Goal: Transaction & Acquisition: Purchase product/service

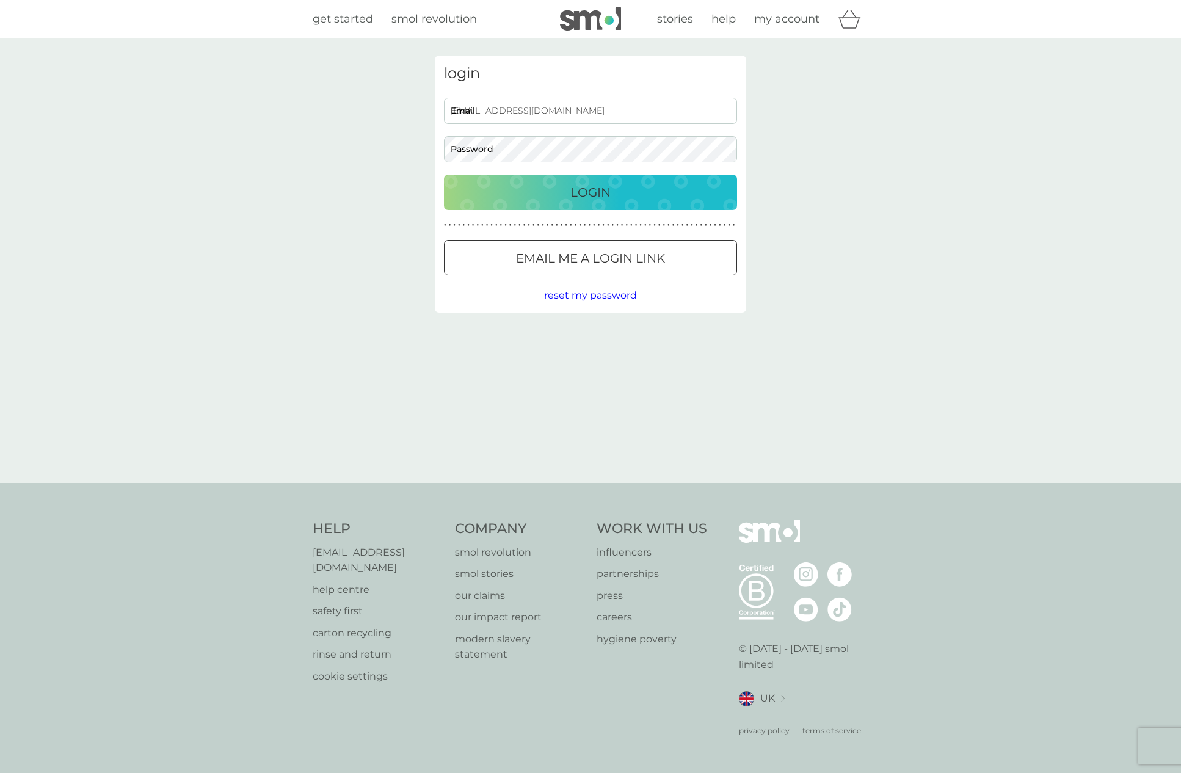
click at [515, 110] on input "[EMAIL_ADDRESS][DOMAIN_NAME]" at bounding box center [590, 111] width 293 height 26
paste input "bimh9trbmgtu6yrl3t3uhedzu@tstmail.link"
type input "bimh9trbmgtu6yrl3t3uhedzu@tstmail.link"
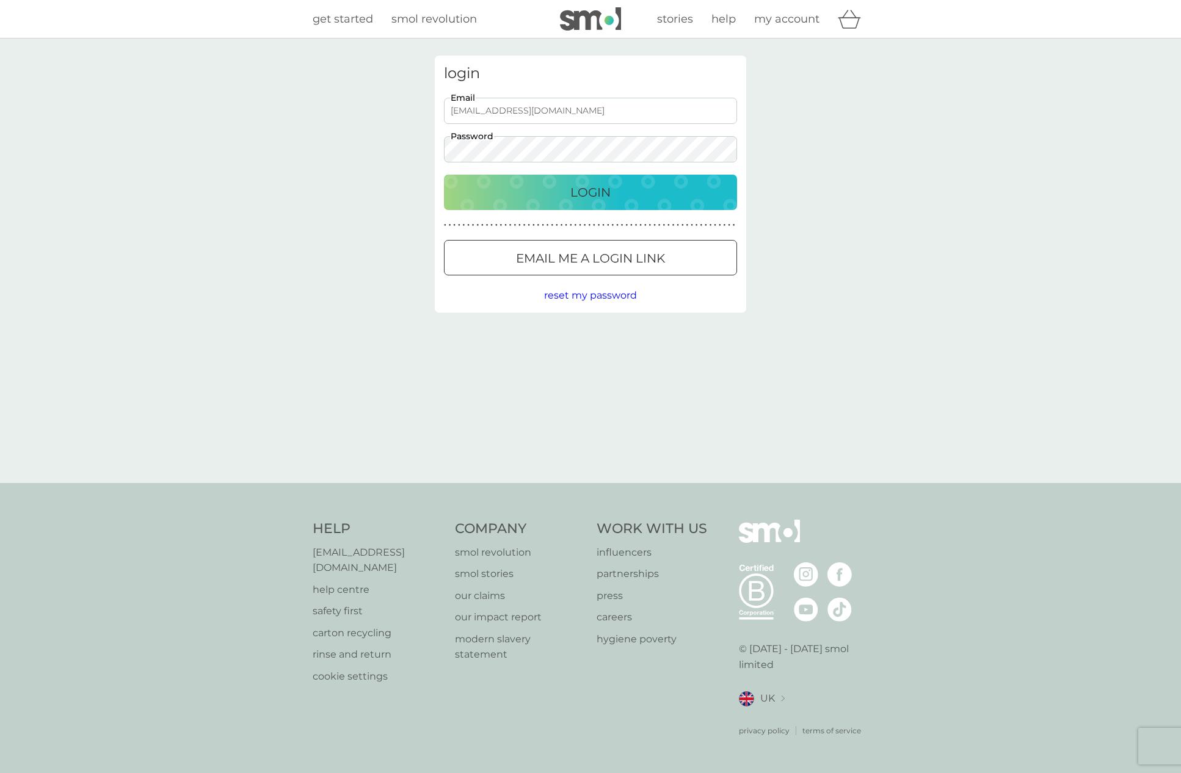
click at [524, 204] on button "Login" at bounding box center [590, 192] width 293 height 35
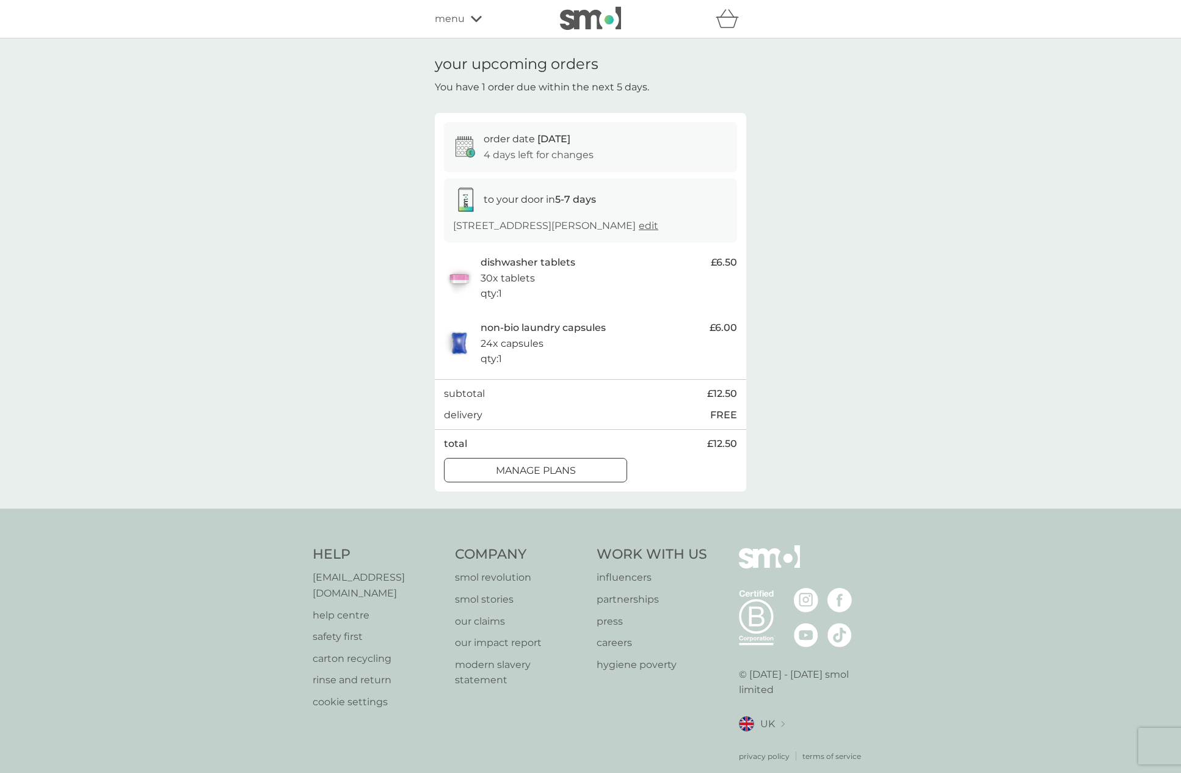
click at [460, 23] on span "menu" at bounding box center [450, 19] width 30 height 16
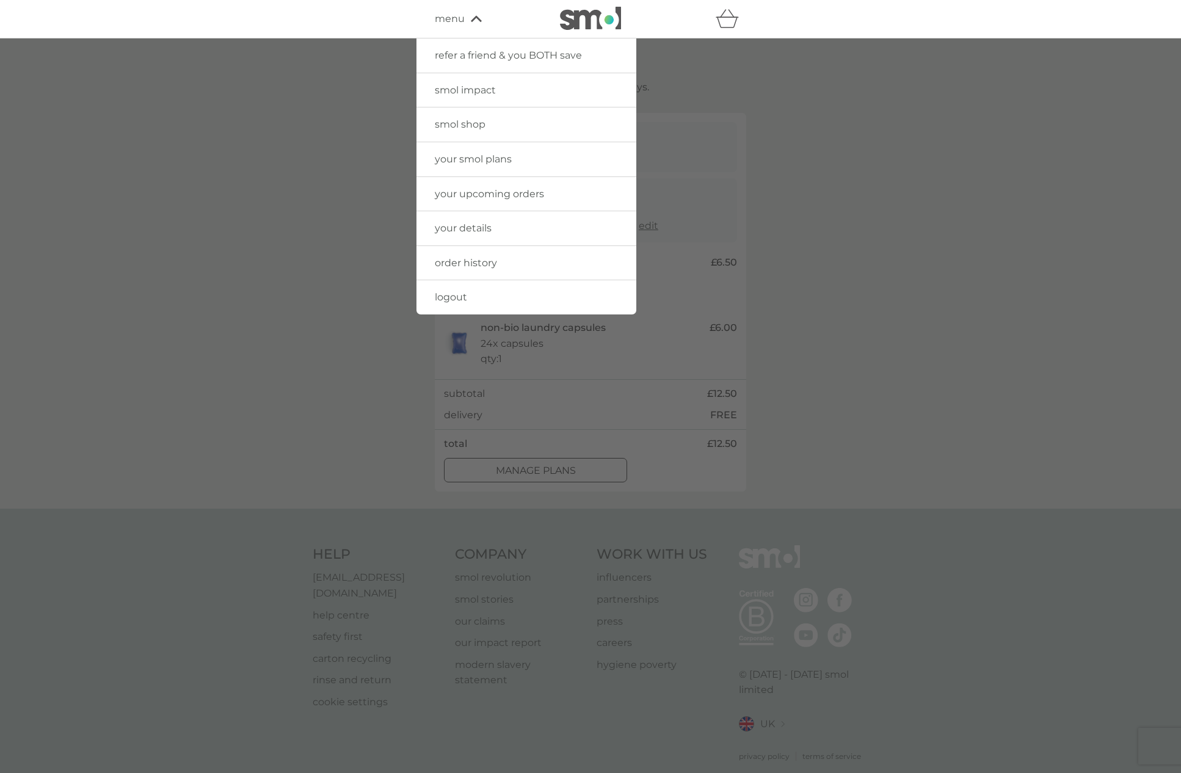
click at [777, 118] on div at bounding box center [590, 424] width 1181 height 773
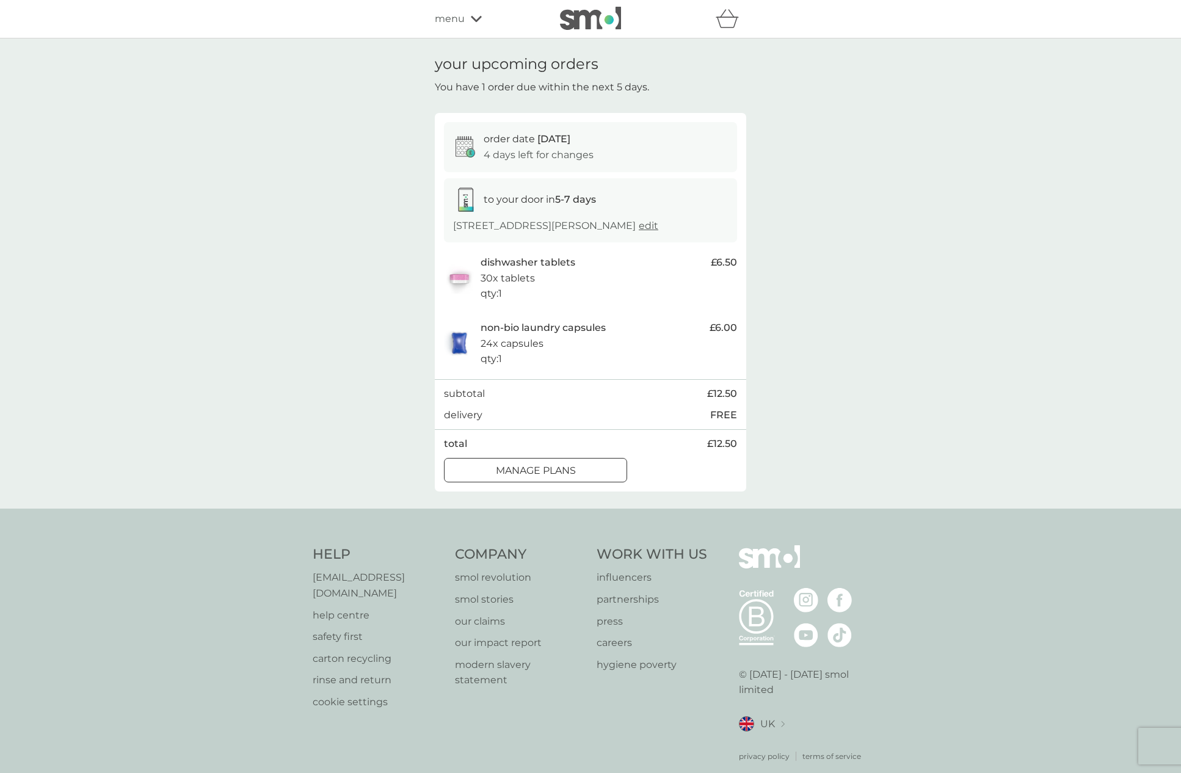
click at [462, 18] on span "menu" at bounding box center [450, 19] width 30 height 16
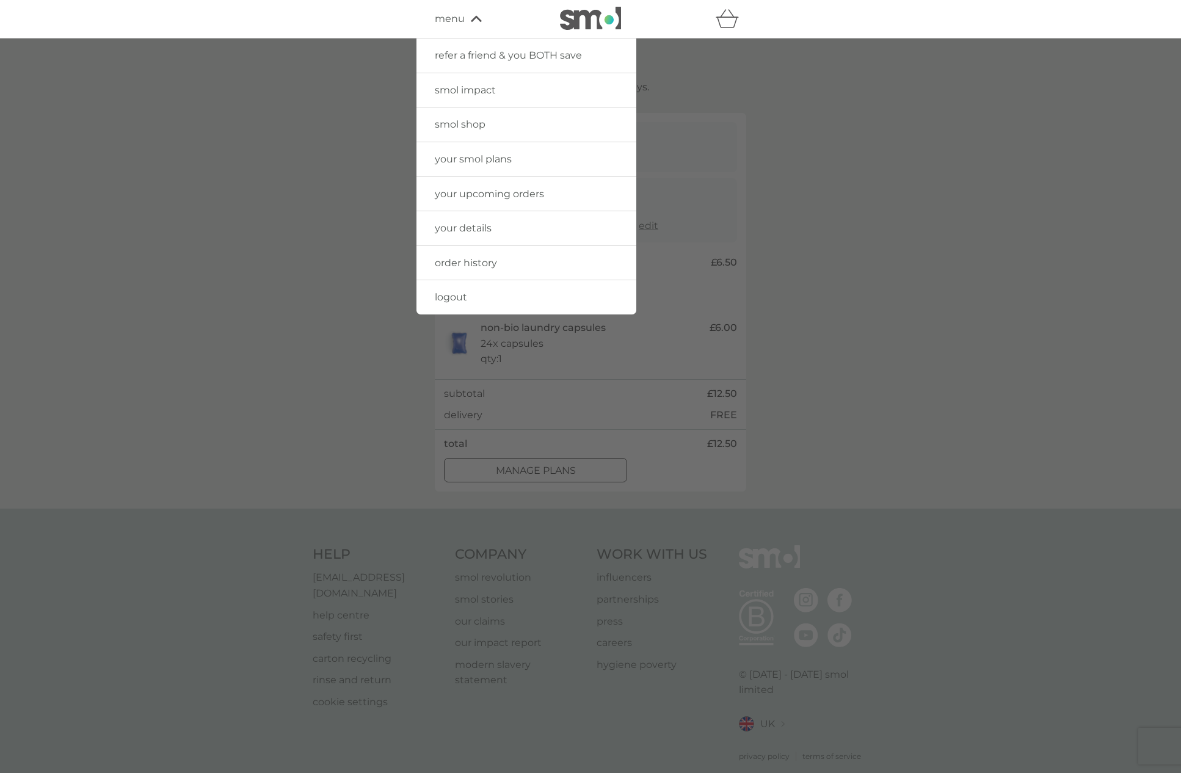
click at [462, 226] on span "your details" at bounding box center [463, 228] width 57 height 12
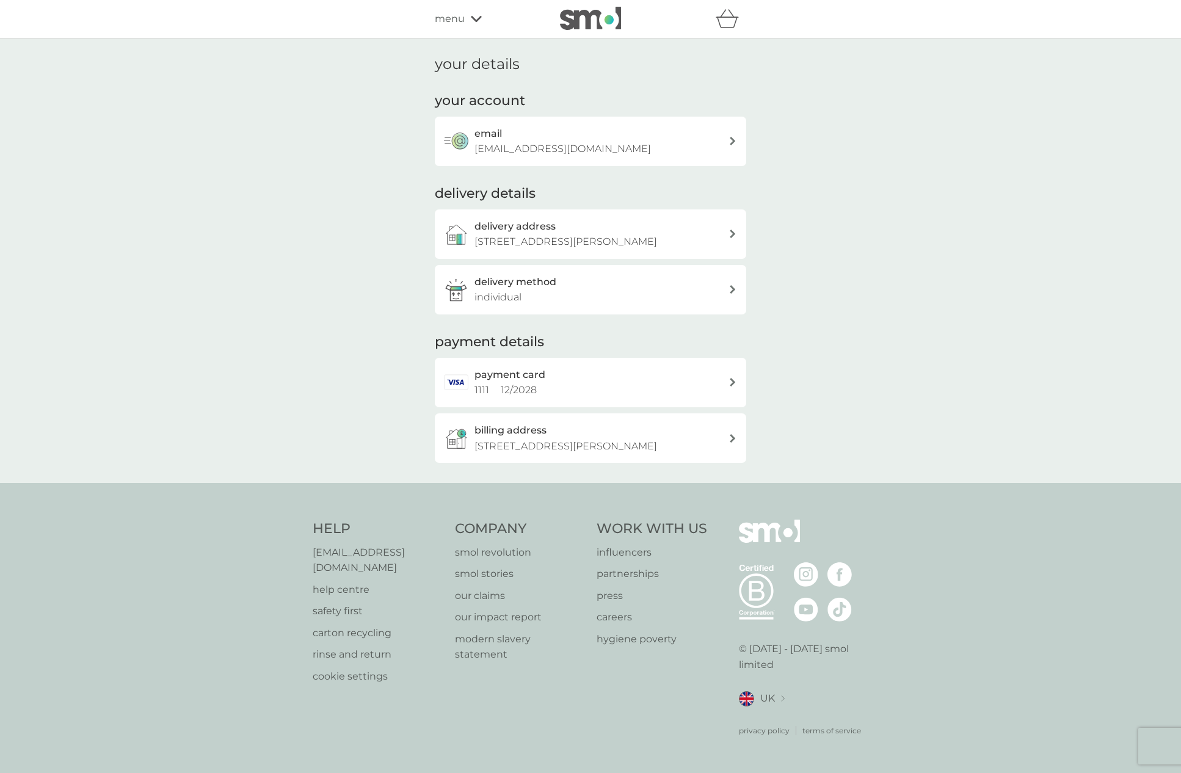
click at [604, 151] on p "[EMAIL_ADDRESS][DOMAIN_NAME]" at bounding box center [562, 149] width 176 height 16
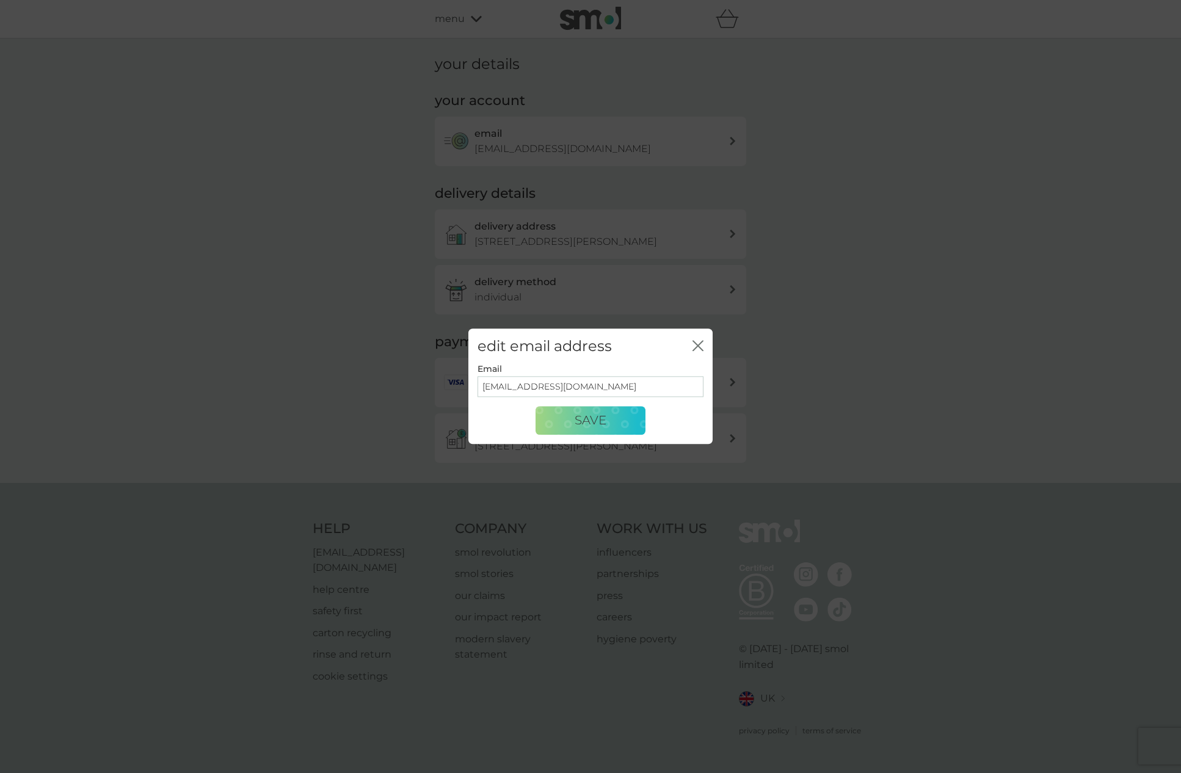
click at [584, 386] on input "[EMAIL_ADDRESS][DOMAIN_NAME]" at bounding box center [590, 386] width 226 height 21
paste input "[EMAIL_ADDRESS][DOMAIN_NAME]"
type input "[EMAIL_ADDRESS][DOMAIN_NAME]"
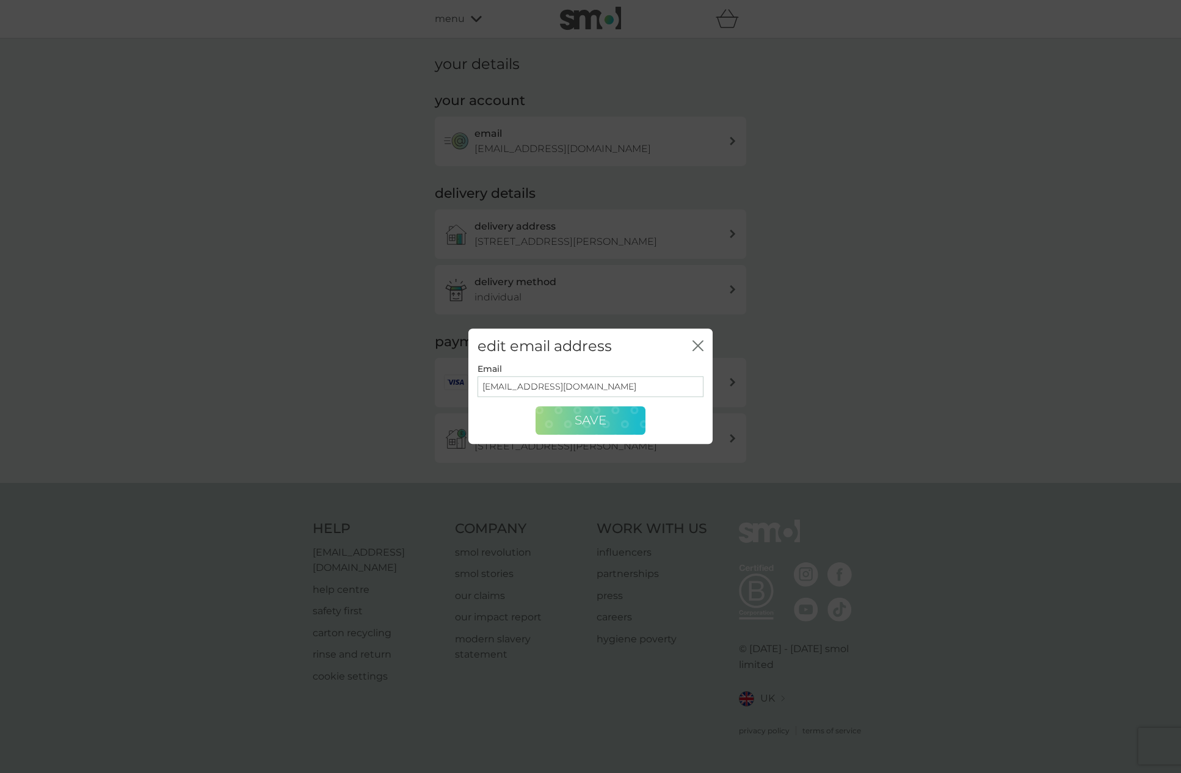
click at [576, 424] on span "Save" at bounding box center [590, 420] width 32 height 15
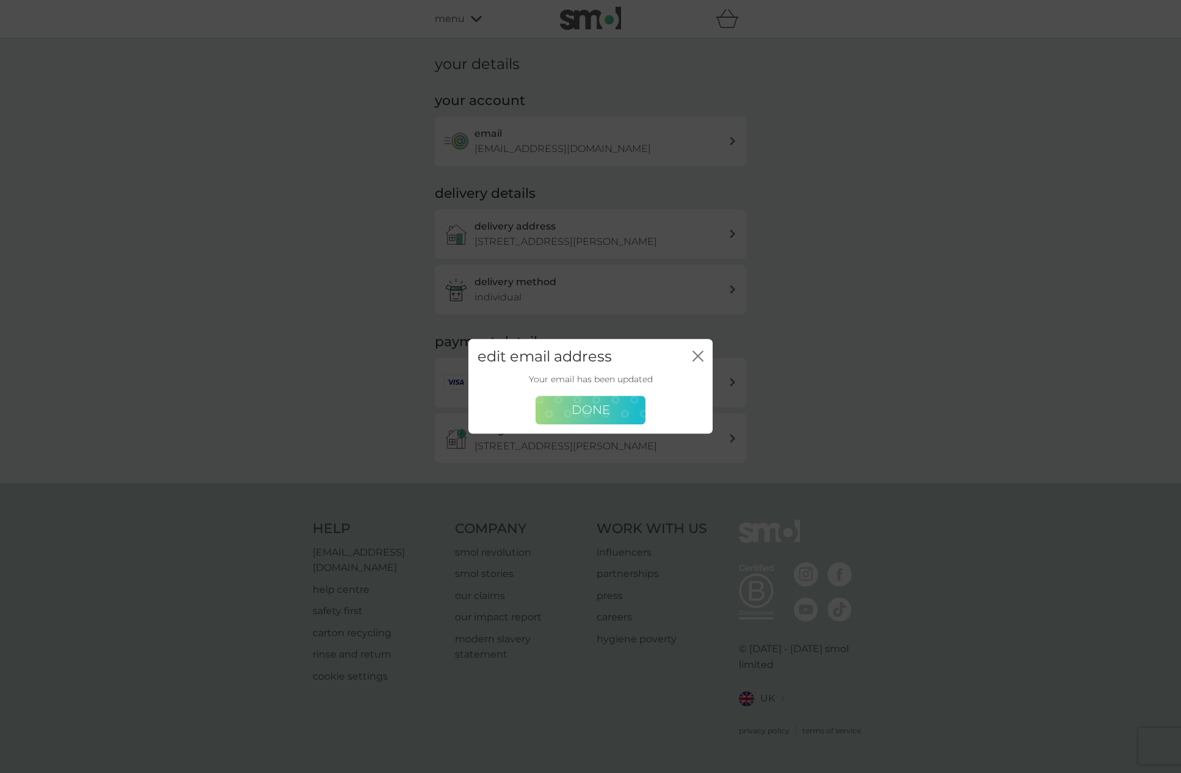
click at [592, 410] on span "Done" at bounding box center [590, 410] width 38 height 15
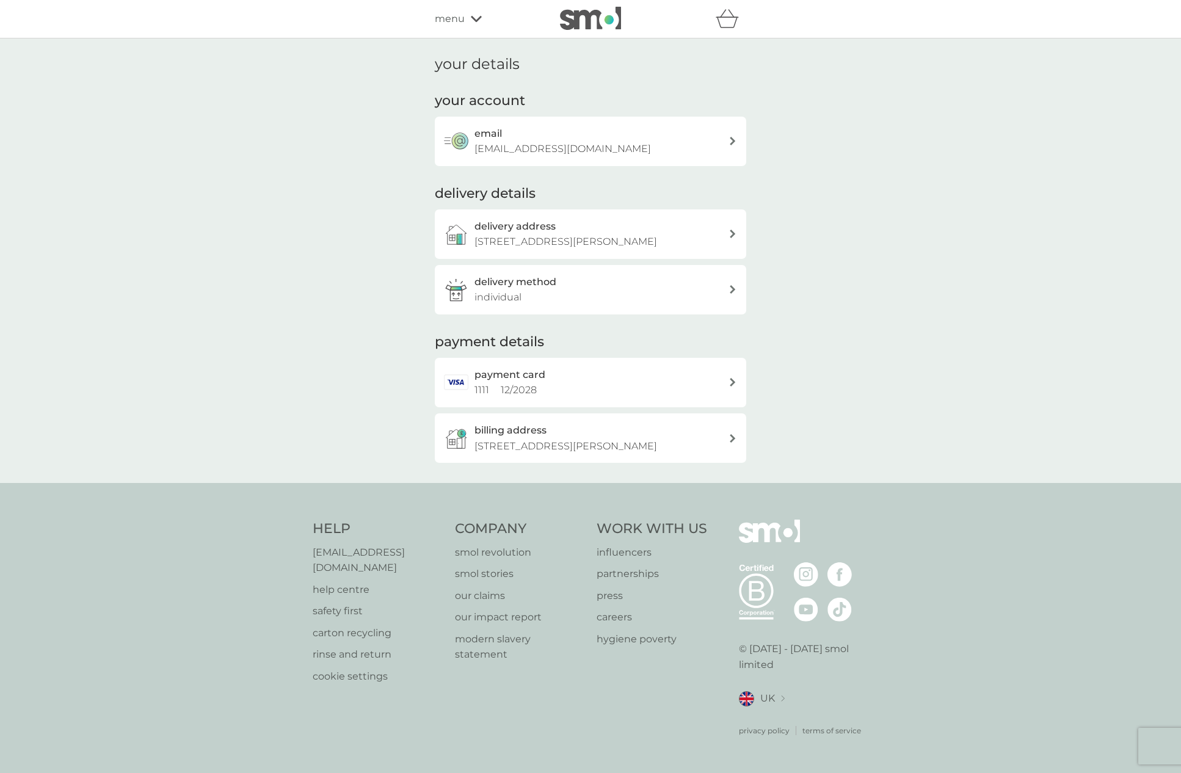
click at [471, 20] on icon at bounding box center [476, 18] width 11 height 7
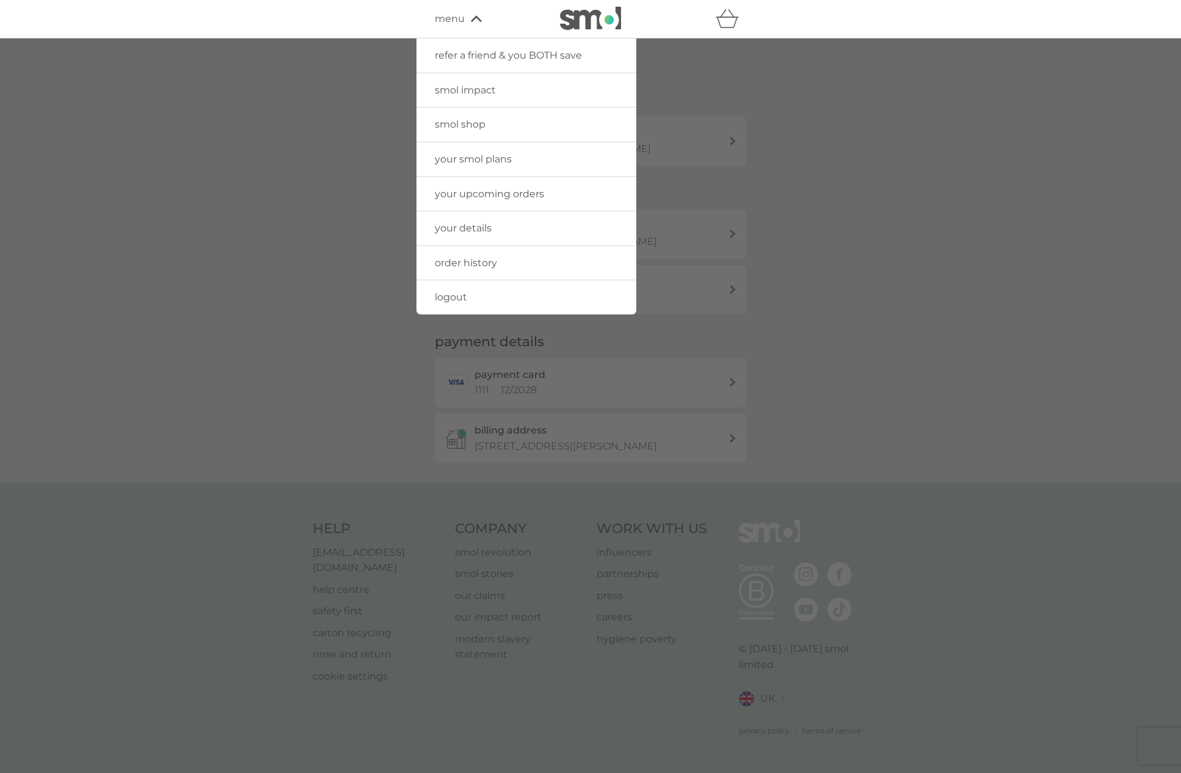
click at [465, 284] on link "logout" at bounding box center [526, 297] width 220 height 34
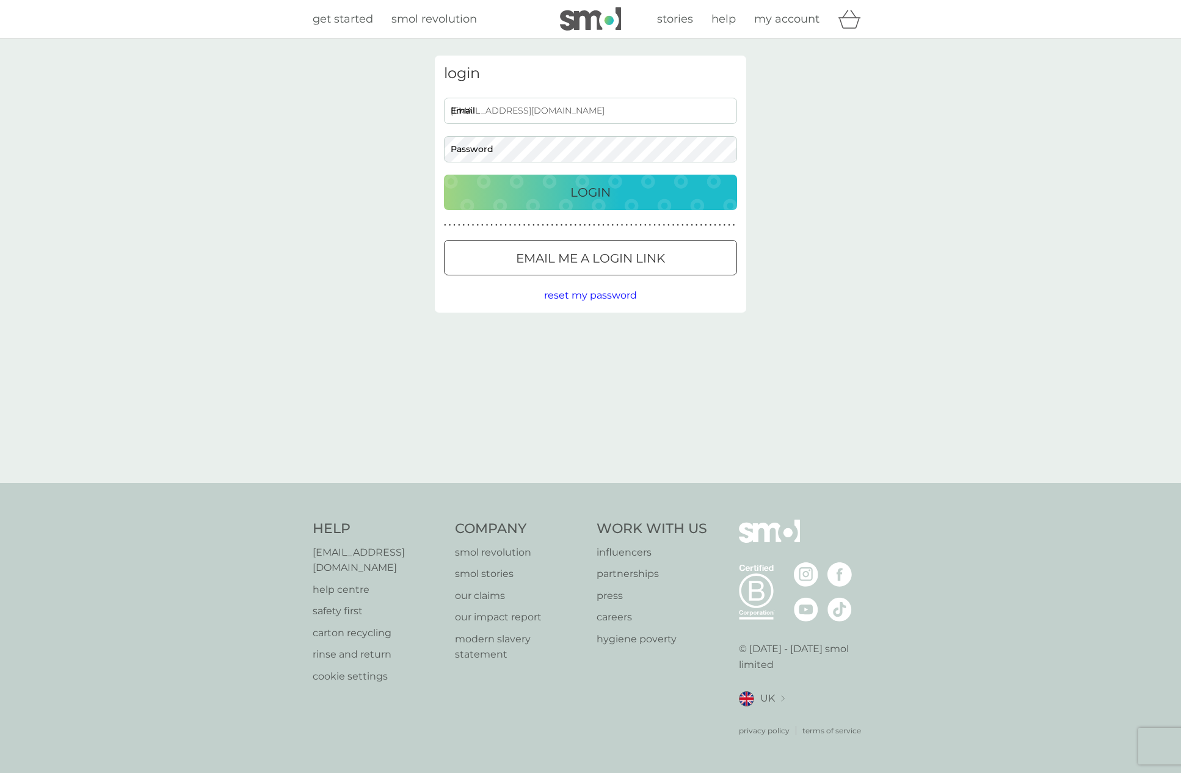
click at [633, 104] on input "[EMAIL_ADDRESS][DOMAIN_NAME]" at bounding box center [590, 111] width 293 height 26
click at [633, 104] on input "smolaut+1111111@smolproducts.com" at bounding box center [590, 111] width 293 height 26
paste input "dev-3329"
type input "[EMAIL_ADDRESS][DOMAIN_NAME]"
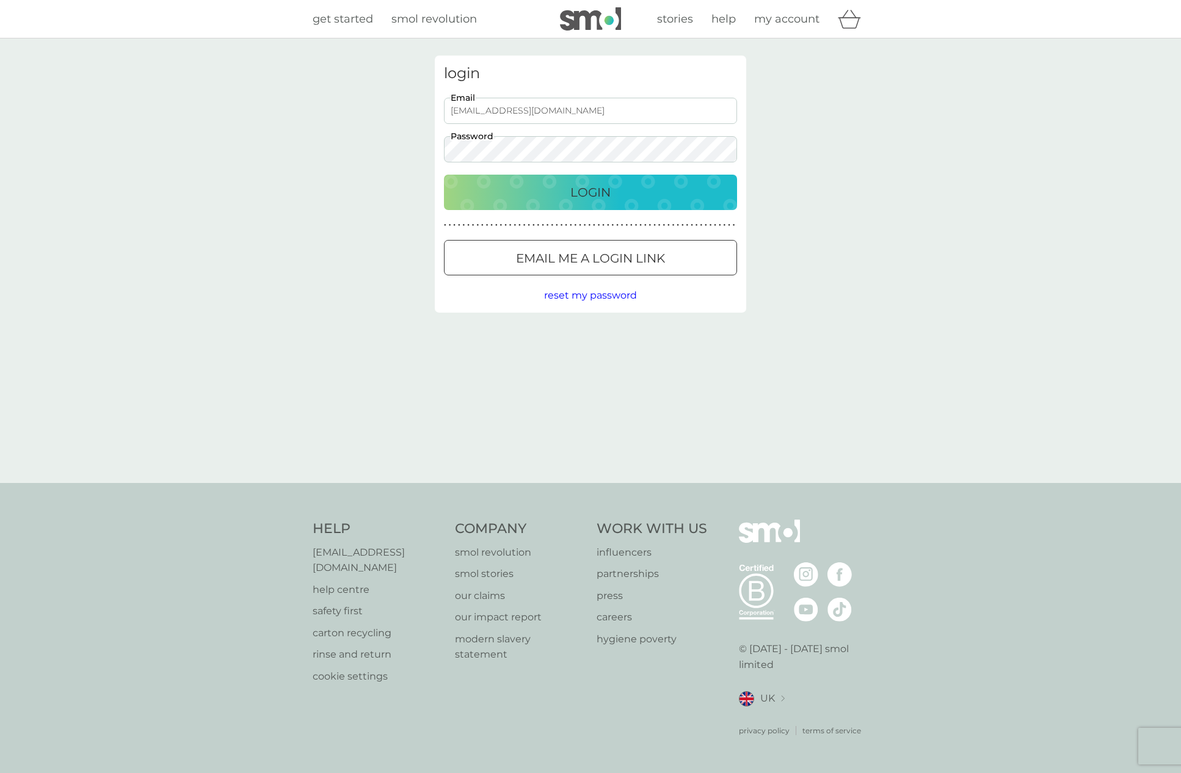
click at [598, 179] on button "Login" at bounding box center [590, 192] width 293 height 35
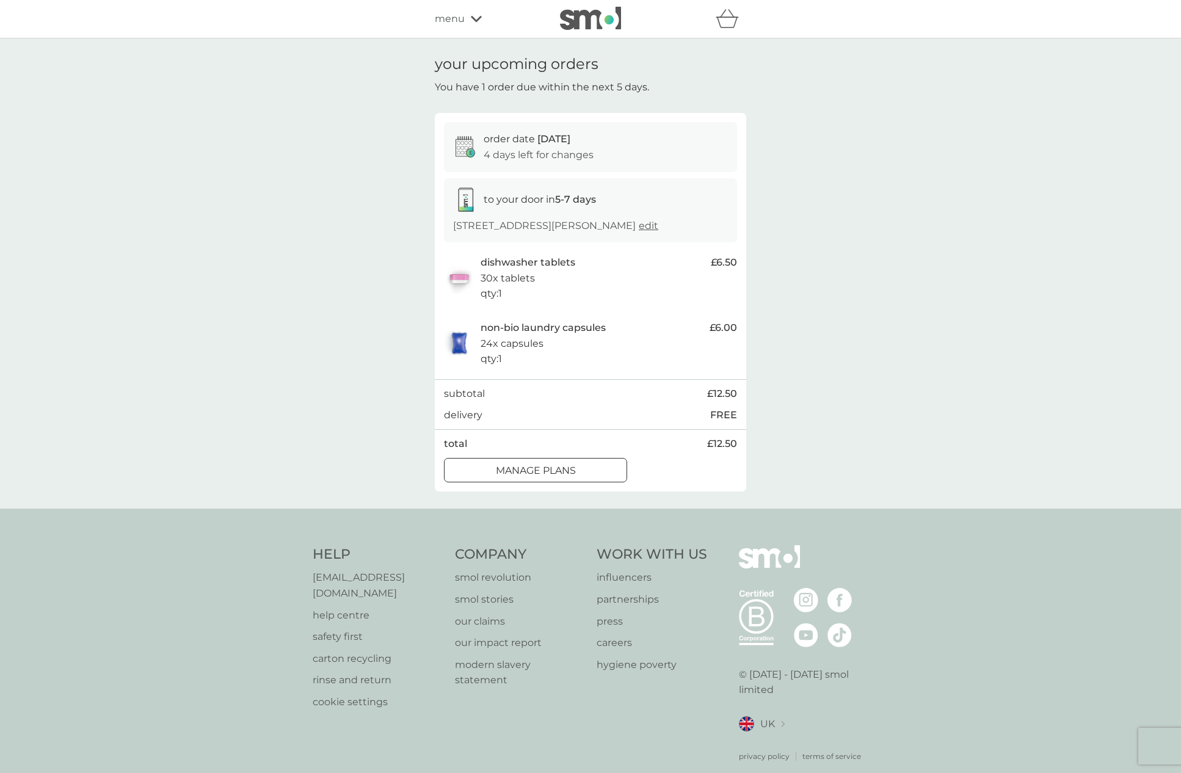
click at [458, 11] on span "menu" at bounding box center [450, 19] width 30 height 16
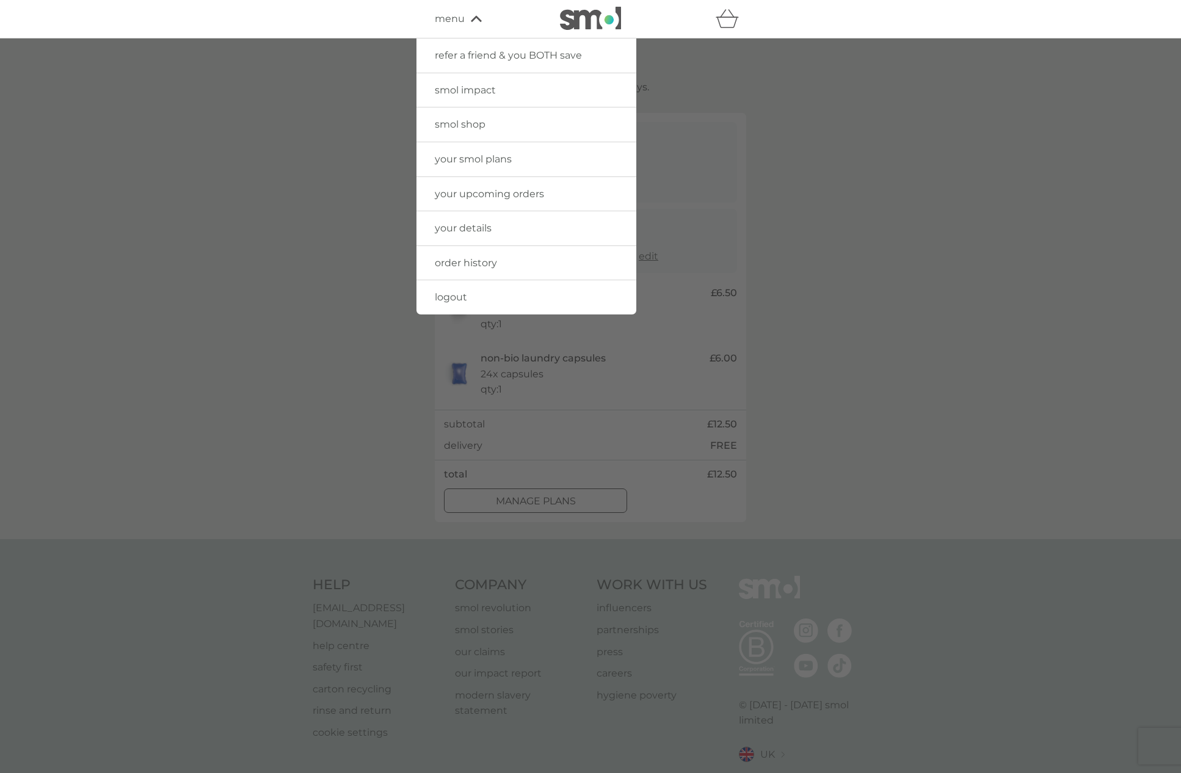
click at [474, 122] on span "smol shop" at bounding box center [460, 124] width 51 height 12
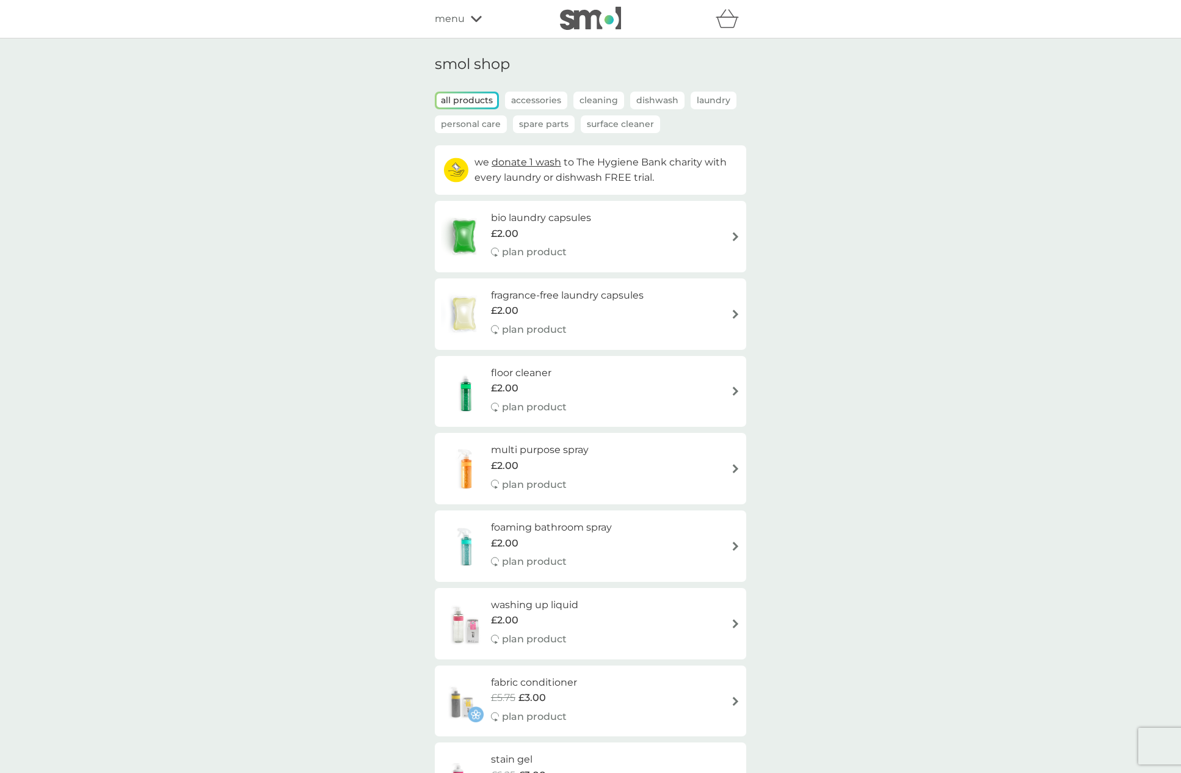
click at [581, 245] on div "plan product" at bounding box center [541, 252] width 100 height 16
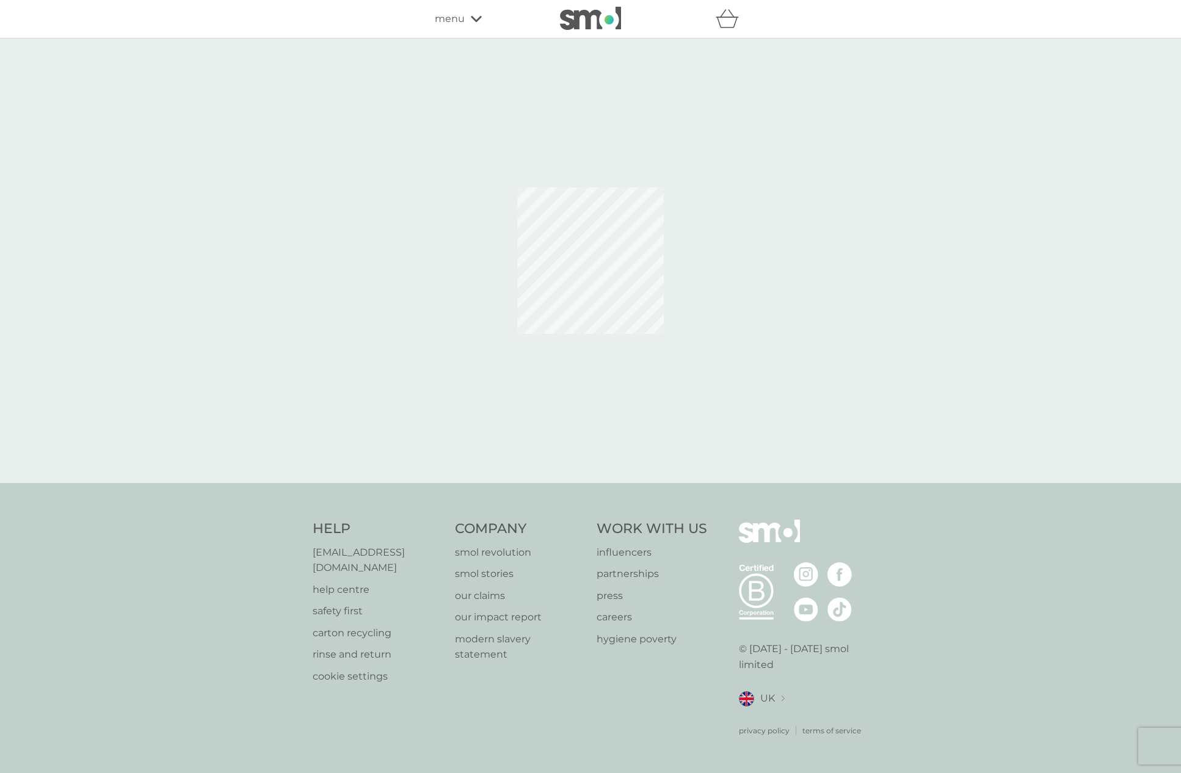
select select "42"
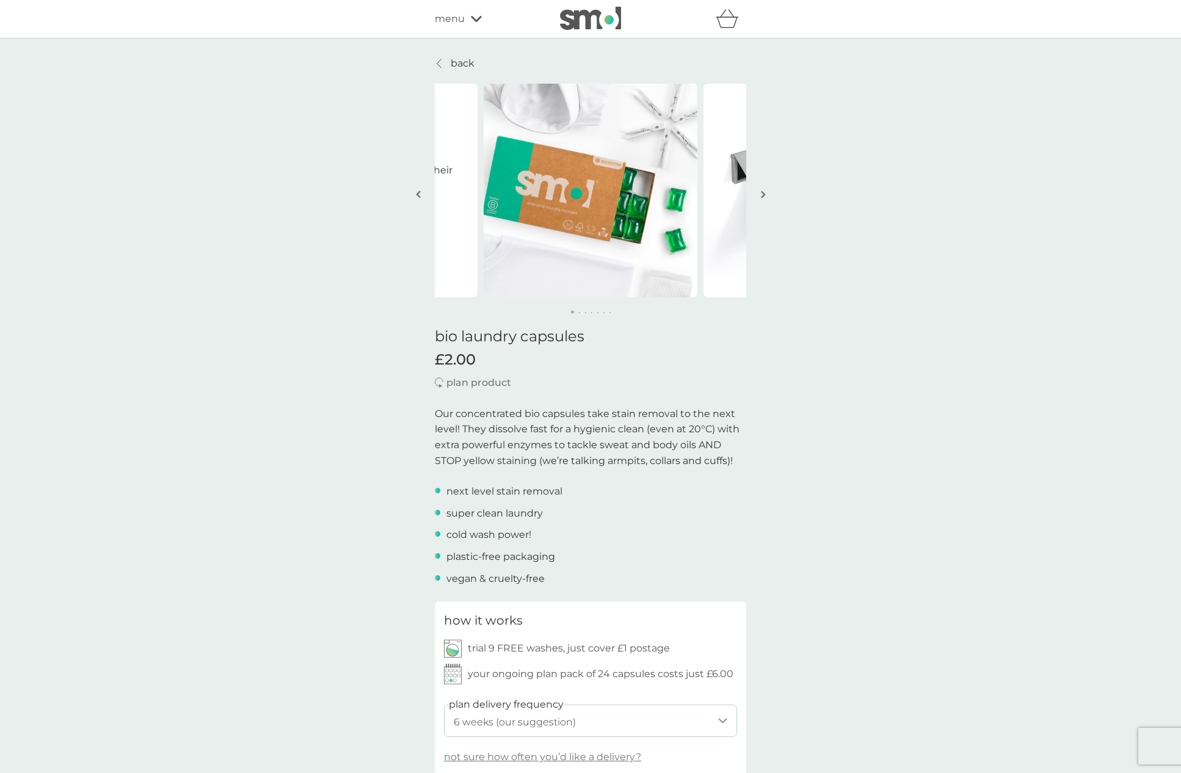
scroll to position [262, 0]
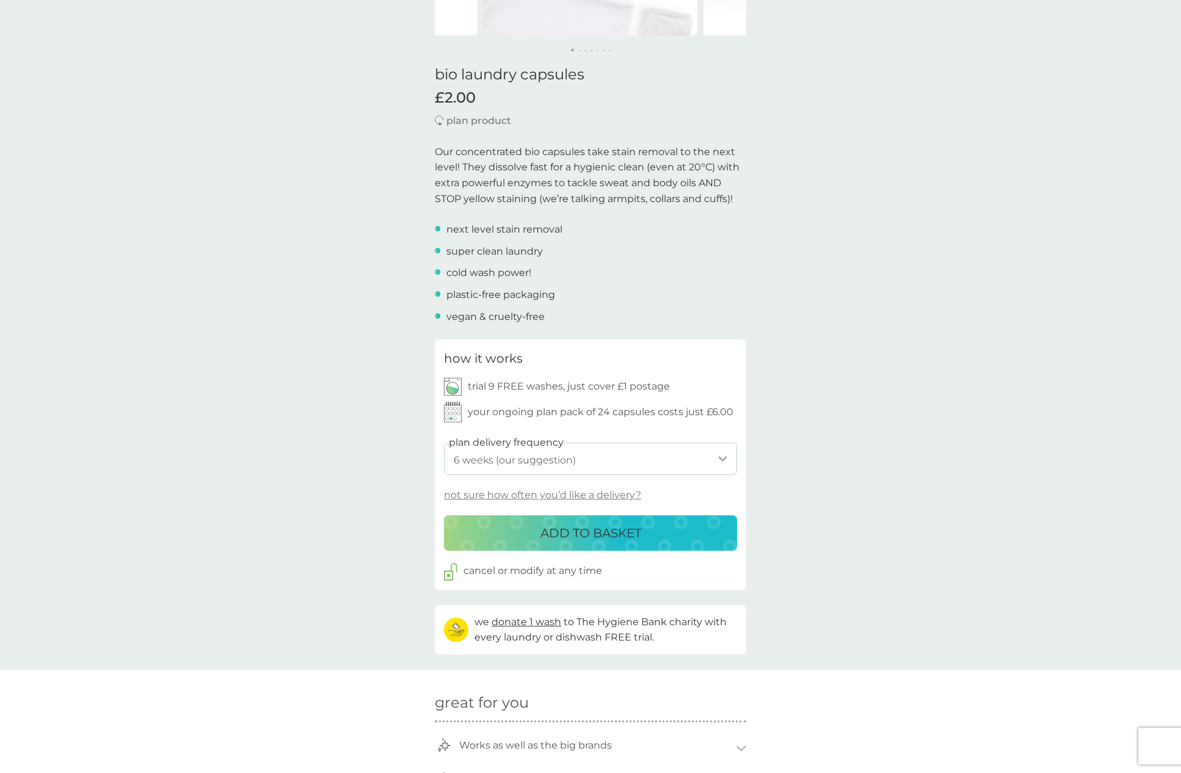
click at [544, 543] on button "ADD TO BASKET" at bounding box center [590, 532] width 293 height 35
